Goal: Information Seeking & Learning: Learn about a topic

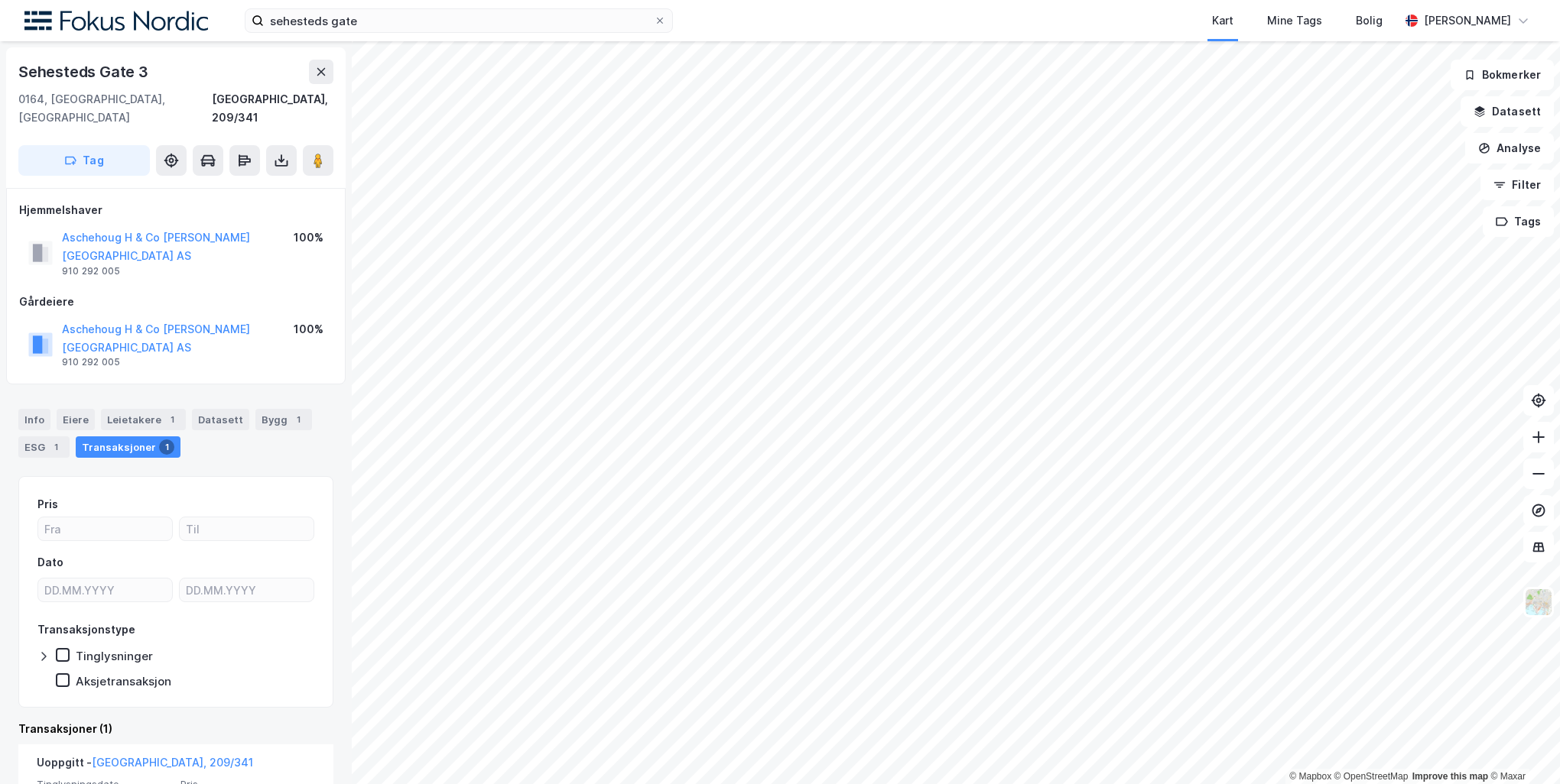
click at [76, 391] on div "Info [PERSON_NAME] 1 Datasett Bygg 1 ESG 1 Transaksjoner 1" at bounding box center [175, 427] width 351 height 73
click at [40, 409] on div "Info" at bounding box center [34, 419] width 32 height 21
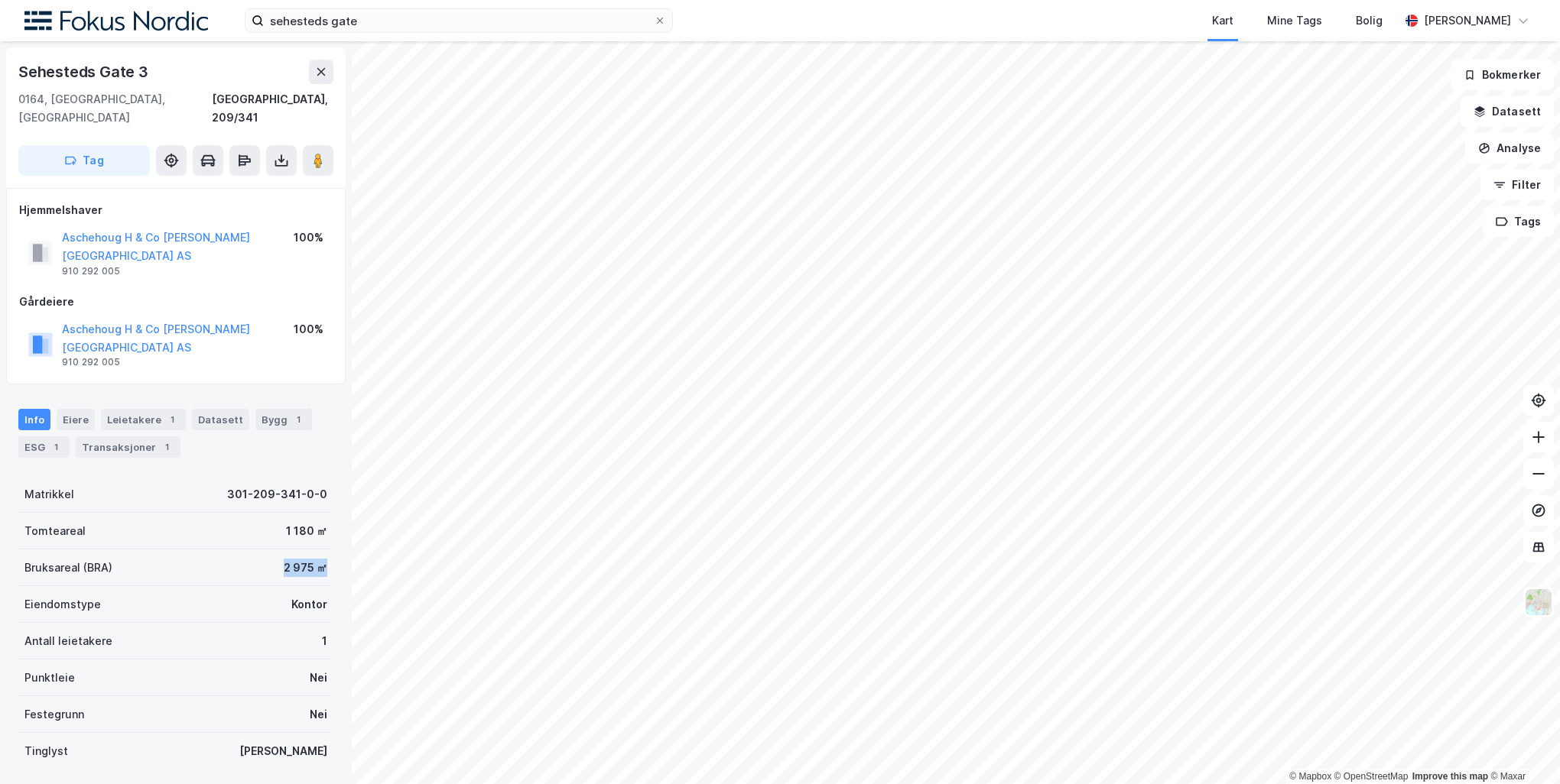
drag, startPoint x: 254, startPoint y: 513, endPoint x: 329, endPoint y: 509, distance: 75.1
click at [329, 509] on div "Sehesteds Gate 3 [GEOGRAPHIC_DATA], 209/341 Tag Hjemmelshaver Aschehoug H & Co …" at bounding box center [175, 413] width 351 height 743
click at [296, 558] on div "2 975 ㎡" at bounding box center [305, 568] width 44 height 18
drag, startPoint x: 296, startPoint y: 515, endPoint x: 197, endPoint y: 523, distance: 99.3
click at [197, 549] on div "Bruksareal (BRA) 2 975 ㎡" at bounding box center [175, 568] width 315 height 37
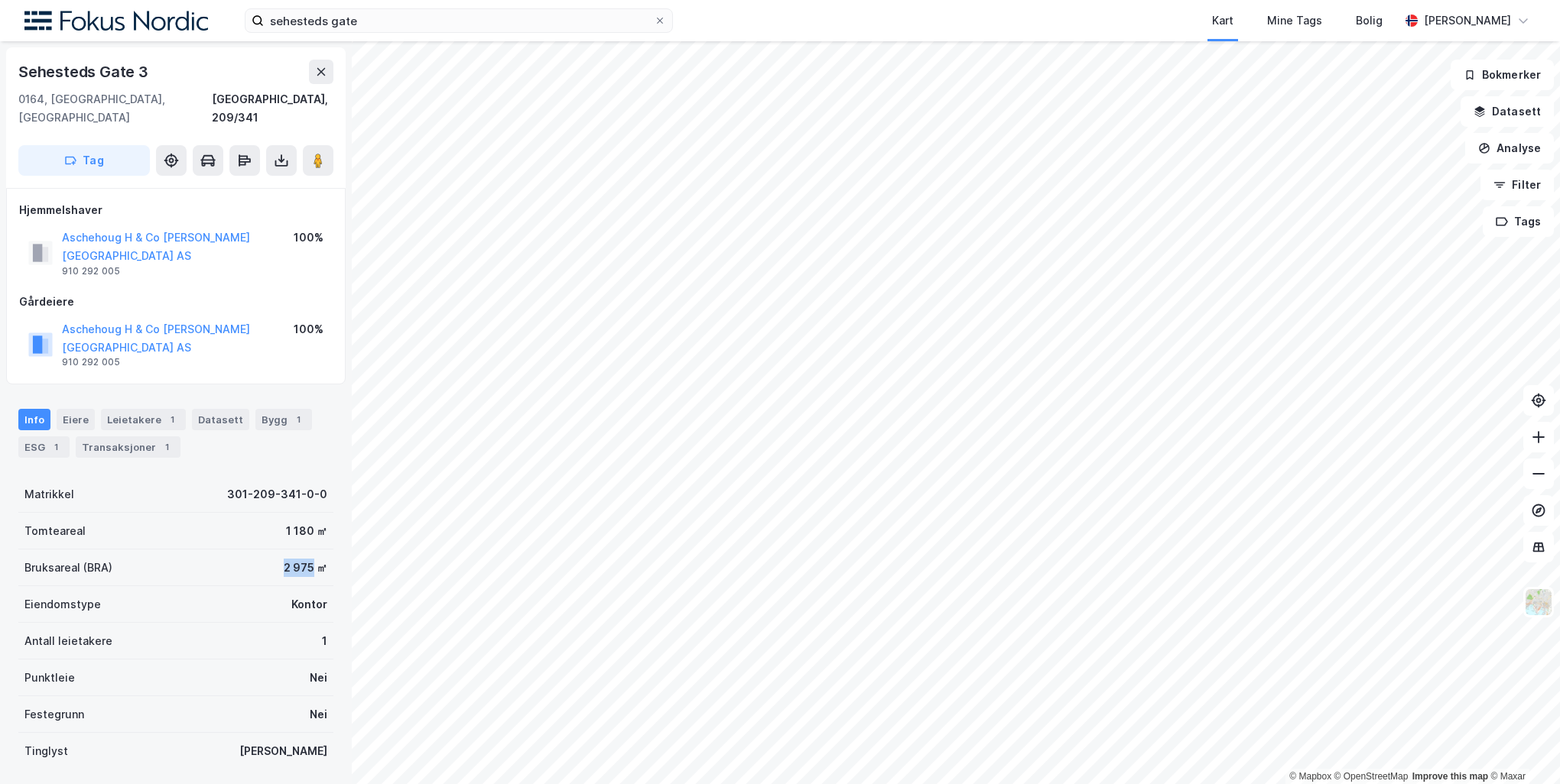
click at [197, 549] on div "Bruksareal (BRA) 2 975 ㎡" at bounding box center [175, 568] width 315 height 37
click at [210, 549] on div "Bruksareal (BRA) 2 975 ㎡" at bounding box center [175, 568] width 315 height 37
drag, startPoint x: 210, startPoint y: 511, endPoint x: 322, endPoint y: 515, distance: 112.1
click at [322, 515] on div "Sehesteds Gate 3 [GEOGRAPHIC_DATA], 209/341 Tag Hjemmelshaver Aschehoug H & Co …" at bounding box center [175, 413] width 351 height 743
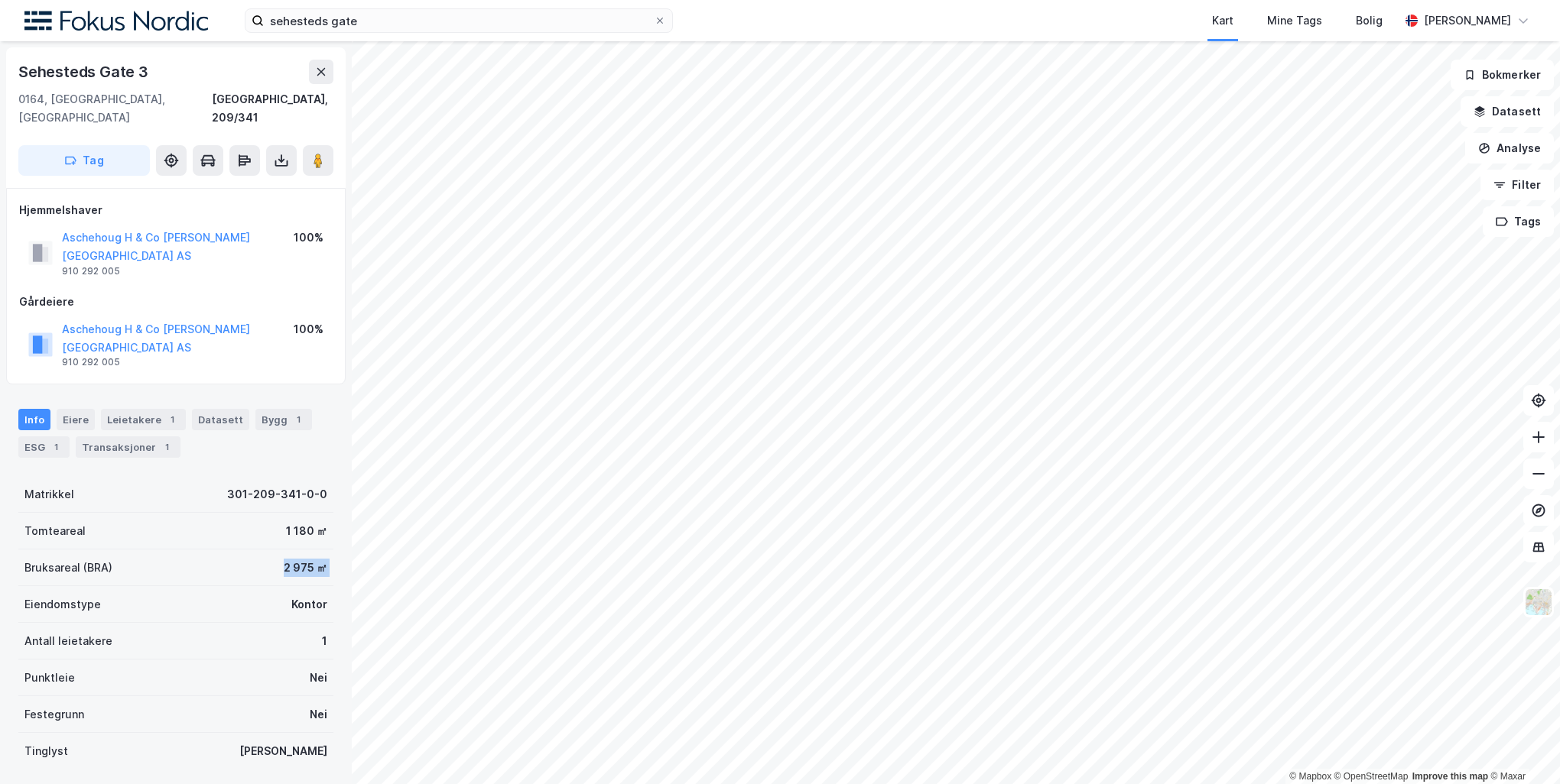
click at [322, 515] on div "Sehesteds Gate 3 [GEOGRAPHIC_DATA], 209/341 Tag Hjemmelshaver Aschehoug H & Co …" at bounding box center [175, 413] width 351 height 743
click at [319, 549] on div "Bruksareal (BRA) 2 975 ㎡" at bounding box center [175, 568] width 315 height 37
click at [318, 549] on div "Bruksareal (BRA) 2 975 ㎡" at bounding box center [175, 568] width 315 height 37
drag, startPoint x: 237, startPoint y: 479, endPoint x: 331, endPoint y: 480, distance: 94.0
click at [331, 480] on div "Sehesteds Gate 3 [GEOGRAPHIC_DATA], 209/341 Tag Hjemmelshaver Aschehoug H & Co …" at bounding box center [175, 413] width 351 height 743
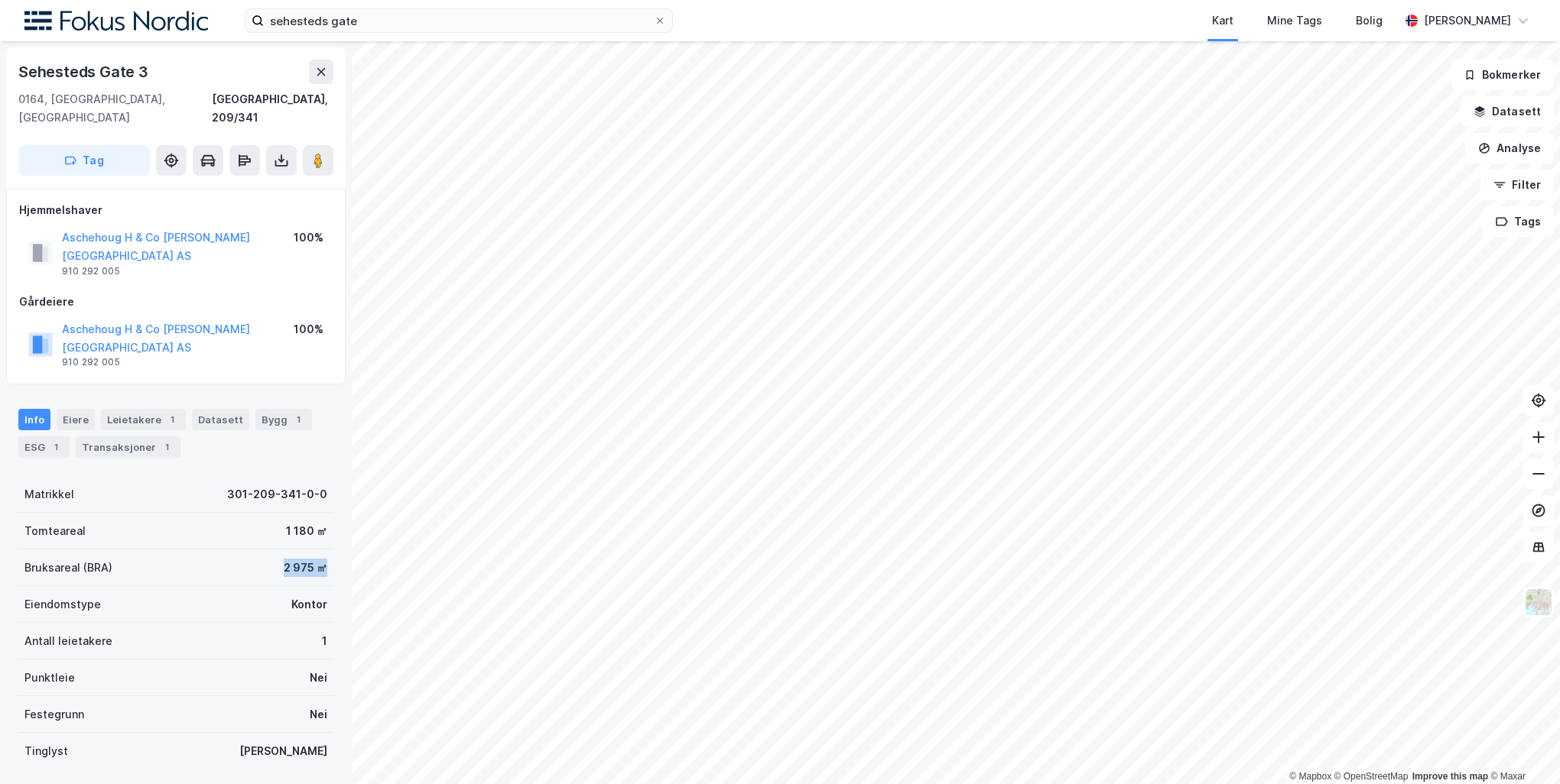
drag, startPoint x: 331, startPoint y: 480, endPoint x: 255, endPoint y: 507, distance: 80.7
click at [255, 507] on div "Sehesteds Gate 3 [GEOGRAPHIC_DATA], 209/341 Tag Hjemmelshaver Aschehoug H & Co …" at bounding box center [175, 413] width 351 height 743
drag, startPoint x: 255, startPoint y: 507, endPoint x: 282, endPoint y: 519, distance: 29.5
click at [283, 558] on div "2 975 ㎡" at bounding box center [305, 568] width 44 height 18
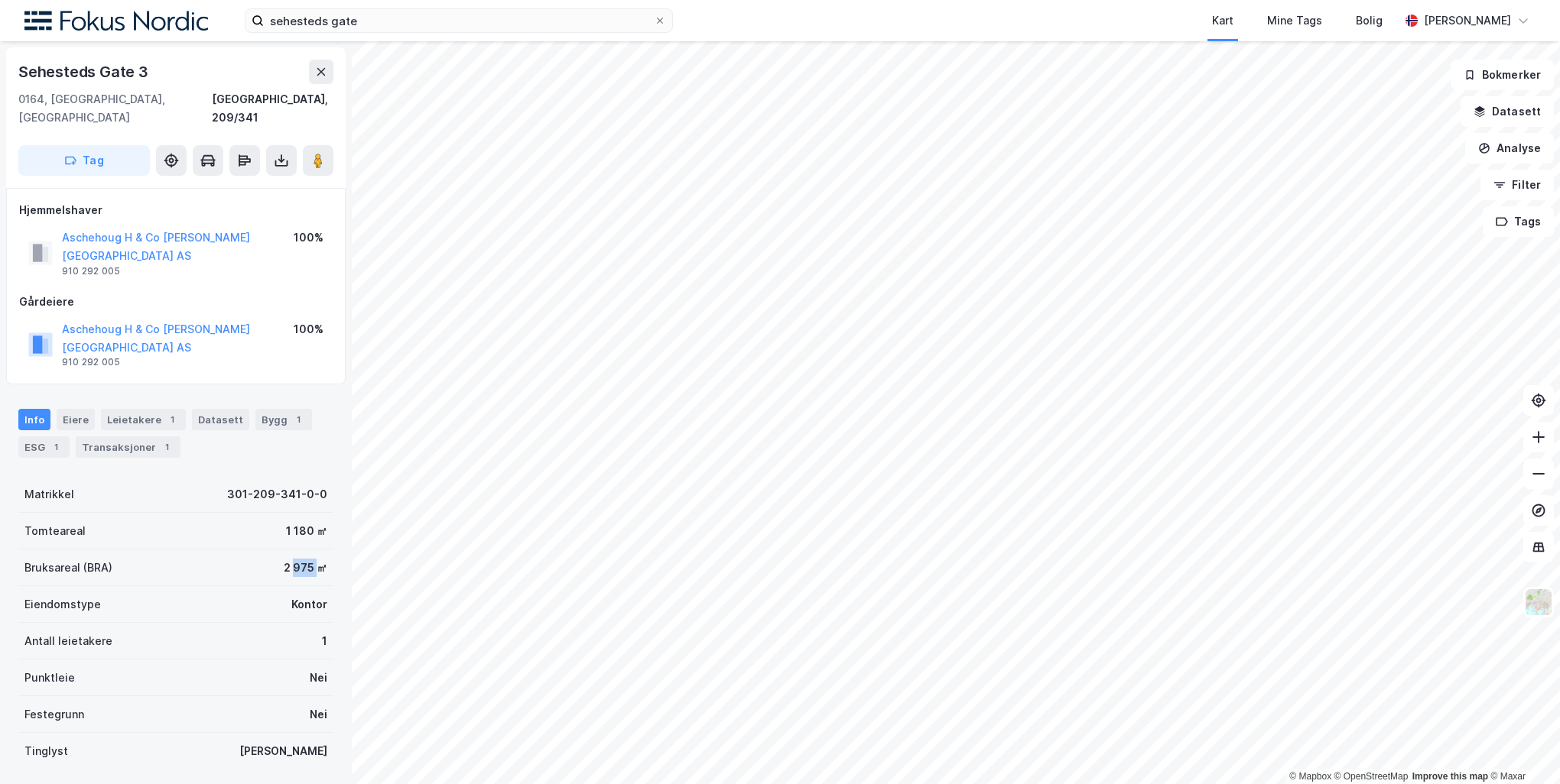
click at [283, 558] on div "2 975 ㎡" at bounding box center [305, 568] width 44 height 18
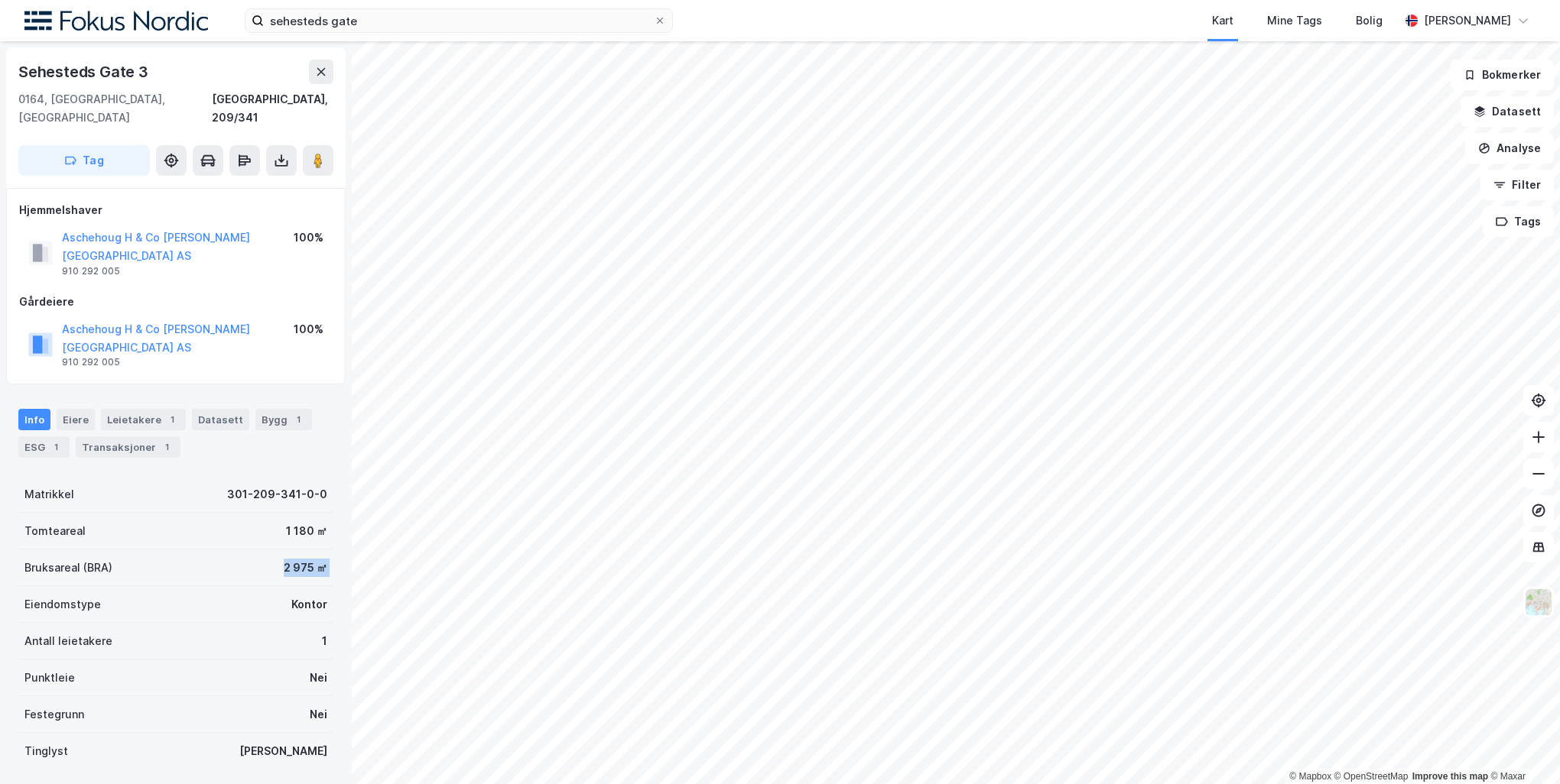
click at [283, 558] on div "2 975 ㎡" at bounding box center [305, 568] width 44 height 18
click at [218, 549] on div "Bruksareal (BRA) 2 975 ㎡" at bounding box center [175, 568] width 315 height 37
drag, startPoint x: 215, startPoint y: 514, endPoint x: 30, endPoint y: 473, distance: 189.5
click at [30, 476] on div "Matrikkel 301-209-341-0-0 Tomteareal 1 180 ㎡ Bruksareal (BRA) 2 975 ㎡ Eiendomst…" at bounding box center [175, 623] width 315 height 293
